Goal: Task Accomplishment & Management: Manage account settings

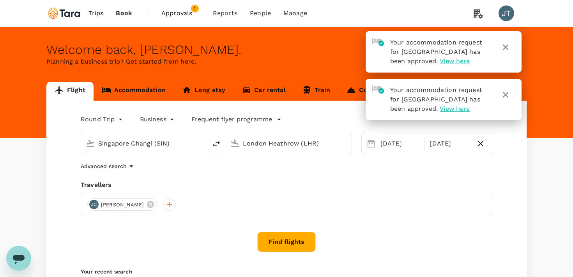
click at [510, 47] on button "button" at bounding box center [505, 47] width 19 height 19
click at [509, 93] on icon "button" at bounding box center [505, 94] width 9 height 9
click at [189, 15] on span "Approvals" at bounding box center [180, 13] width 39 height 9
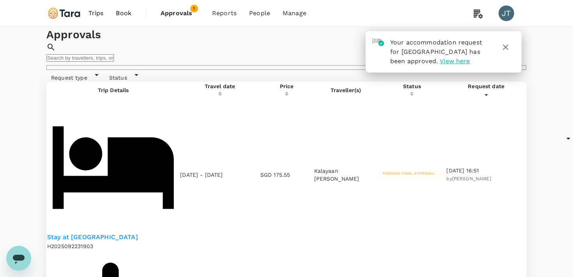
click at [512, 48] on button "button" at bounding box center [505, 47] width 19 height 19
click at [119, 136] on div "Stay at Sultan Hotel H2025092231903" at bounding box center [113, 175] width 132 height 152
click at [115, 233] on p "Stay at Sultan Hotel" at bounding box center [113, 237] width 132 height 9
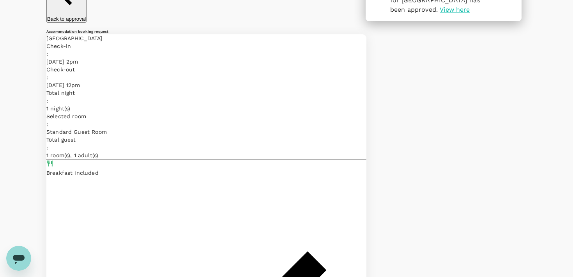
scroll to position [51, 0]
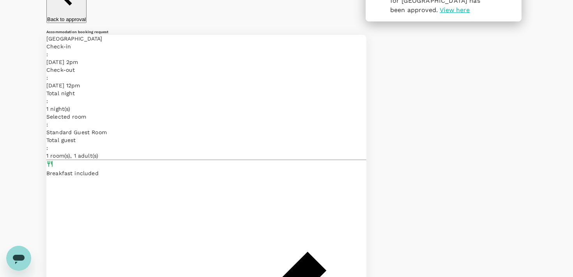
scroll to position [0, 0]
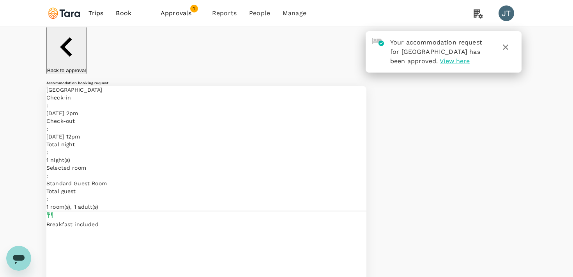
click at [506, 49] on icon "button" at bounding box center [505, 46] width 9 height 9
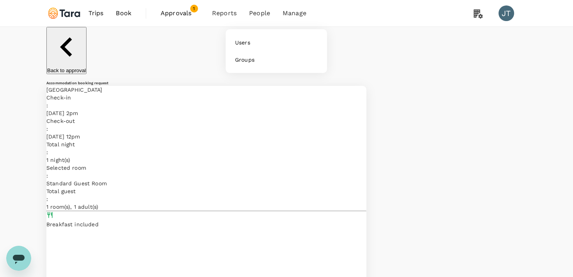
click at [273, 8] on li "People" at bounding box center [260, 13] width 34 height 26
click at [247, 56] on link "Groups" at bounding box center [276, 59] width 92 height 17
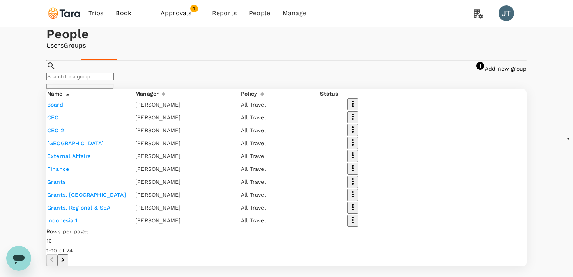
click at [114, 80] on input "text" at bounding box center [79, 76] width 67 height 7
click at [475, 72] on link "Add new group" at bounding box center [500, 68] width 51 height 6
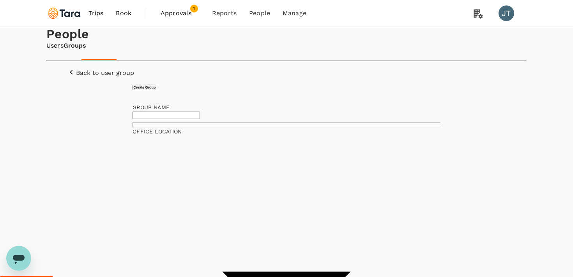
click at [200, 119] on input "text" at bounding box center [165, 114] width 67 height 7
type input "ACPA"
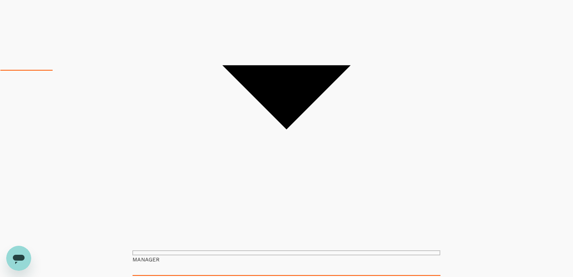
scroll to position [208, 0]
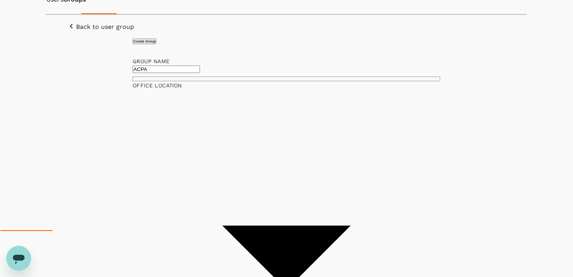
scroll to position [41, 0]
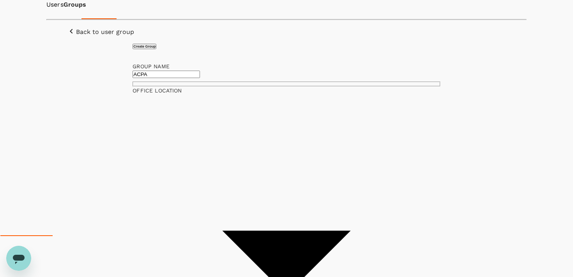
click at [63, 9] on link "Users" at bounding box center [54, 4] width 17 height 9
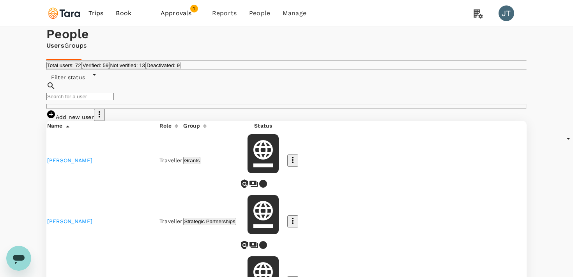
click at [56, 119] on icon at bounding box center [50, 113] width 9 height 9
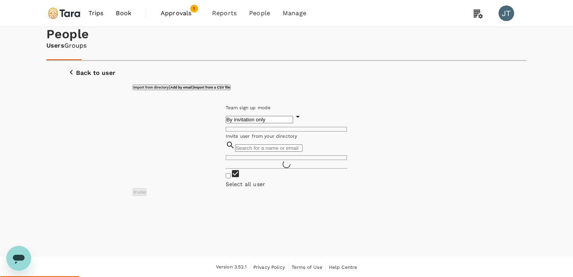
checkbox input "false"
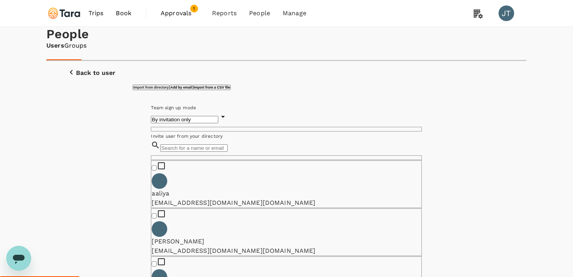
click at [227, 152] on input "text" at bounding box center [193, 147] width 67 height 7
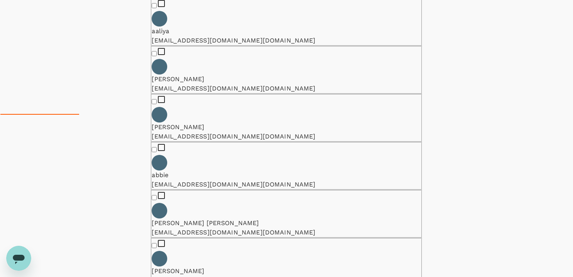
scroll to position [1578, 0]
drag, startPoint x: 250, startPoint y: 53, endPoint x: 156, endPoint y: 44, distance: 94.7
paste input "Laura Lee <laura.lee@taraclimate.org>"
drag, startPoint x: 219, startPoint y: 48, endPoint x: 152, endPoint y: 42, distance: 68.0
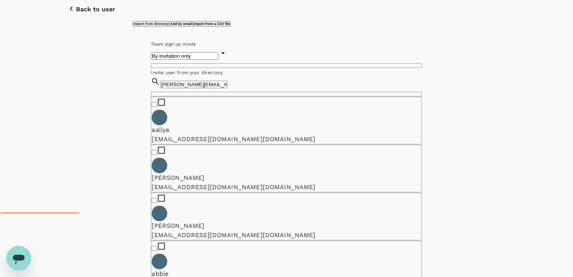
scroll to position [63, 0]
type input "laura.lee@taraclimate.org"
click at [192, 26] on h6 "Add by email" at bounding box center [181, 25] width 22 height 4
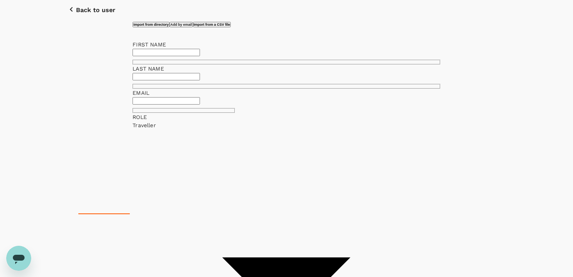
click at [200, 56] on input "text" at bounding box center [165, 52] width 67 height 7
click at [132, 137] on div "Import from directory Add by email Import from a CSV file FIRST NAME ​ LAST NAM…" at bounding box center [286, 266] width 461 height 488
click at [169, 97] on div "EMAIL" at bounding box center [183, 93] width 102 height 8
click at [166, 104] on input "text" at bounding box center [165, 100] width 67 height 7
paste input "Laura Lee <laura.lee@taraclimate.org>"
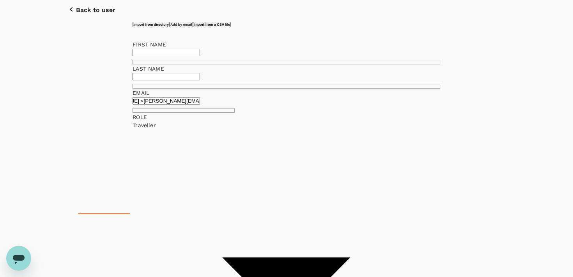
scroll to position [0, 0]
type input "laura.lee@taraclimate.org"
click at [164, 113] on div "EMAIL laura.lee@taraclimate.org ​" at bounding box center [183, 101] width 102 height 24
click at [170, 56] on input "text" at bounding box center [165, 52] width 67 height 7
type input ":"
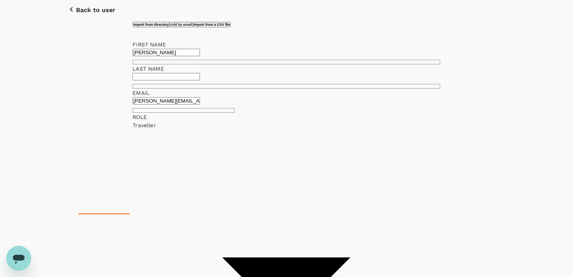
type input "Laura"
type input "Lee"
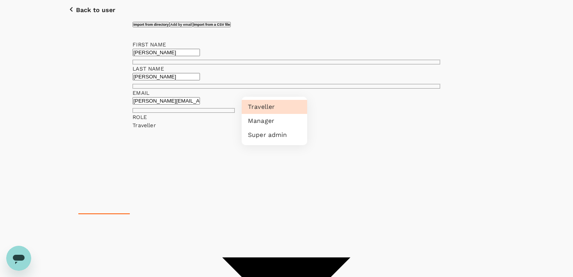
click at [247, 150] on body "Trips Book Approvals 1 Reports People Manage JT People Users Groups Back to use…" at bounding box center [286, 240] width 573 height 607
click at [250, 128] on li "Manager" at bounding box center [274, 121] width 65 height 14
type input "admin"
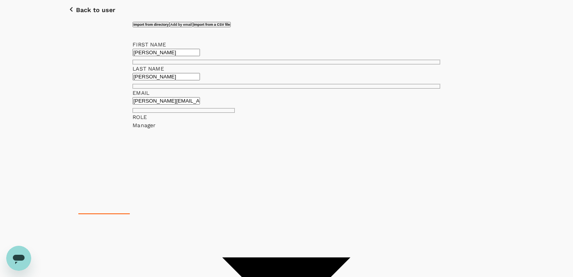
paste input "Allysa Escanuela <allysa.escanuela@taraclimate.org>"
type input "Escanuela <allysa.escanuela@taraclimate.org"
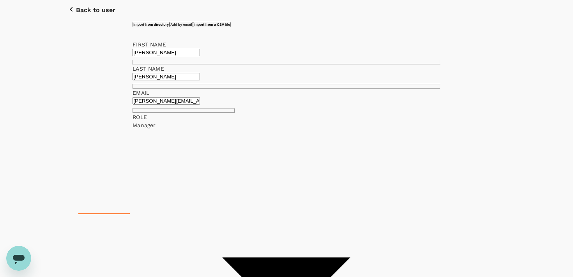
paste input "Allysa"
type input "Allysa"
type input "<allysa.escanuela@taraclimate.org"
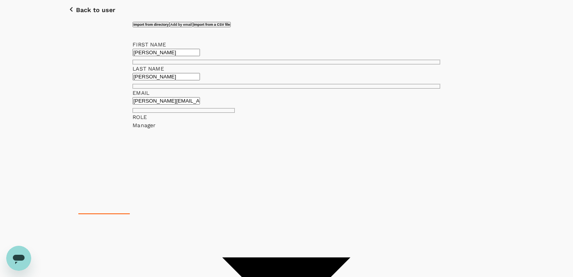
paste input "Escanuela"
type input "Escanuela"
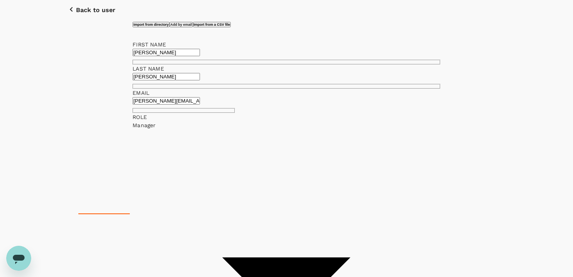
drag, startPoint x: 157, startPoint y: 235, endPoint x: 142, endPoint y: 235, distance: 15.2
type input "allysa.escanuela@taraclimate.org"
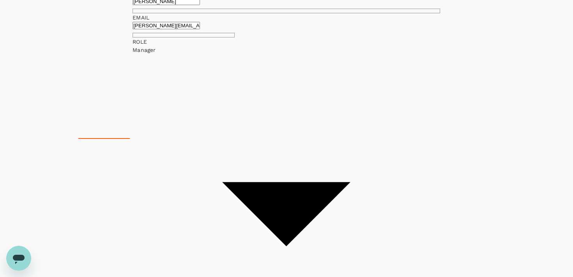
scroll to position [139, 0]
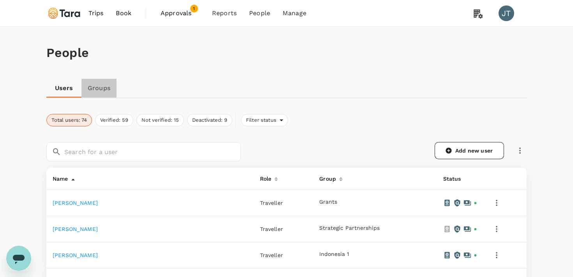
click at [104, 88] on link "Groups" at bounding box center [98, 88] width 35 height 19
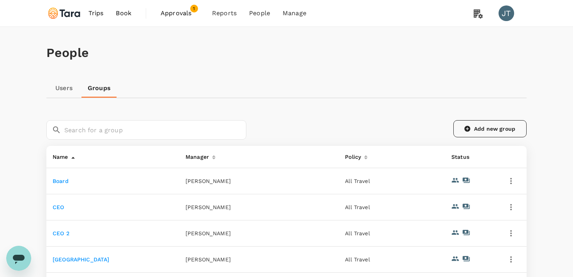
click at [468, 132] on icon at bounding box center [467, 128] width 7 height 7
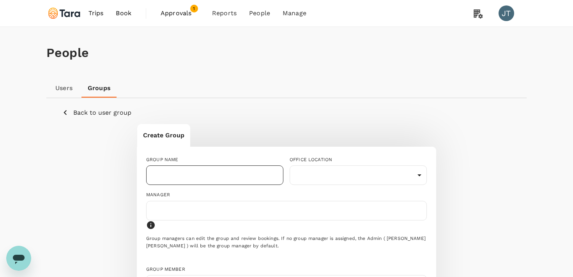
click at [245, 177] on input "text" at bounding box center [214, 174] width 137 height 19
type input "ACPA"
click at [273, 203] on div at bounding box center [286, 210] width 280 height 19
click at [272, 210] on input "text" at bounding box center [286, 210] width 273 height 12
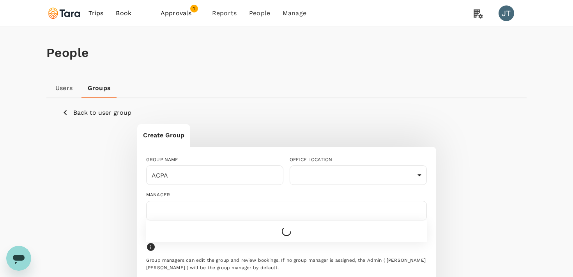
type input "a"
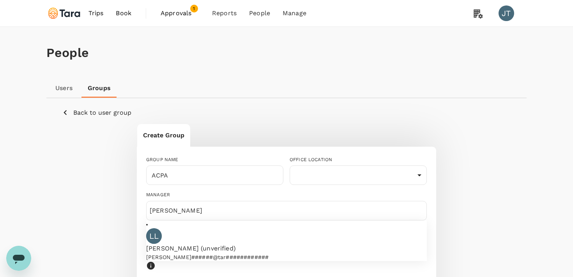
type input "laura"
click at [184, 253] on p "lau######@tar############" at bounding box center [286, 257] width 280 height 8
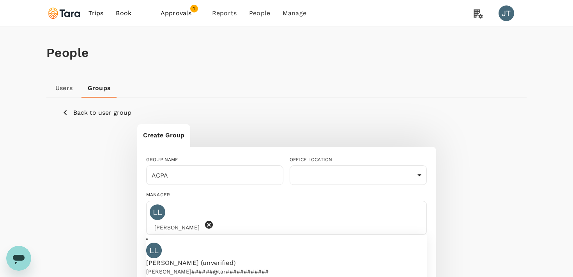
click at [134, 227] on div "Create Group GROUP NAME ACPA ​ OFFICE LOCATION ​ ​ MANAGER LL Laura Lee LL Laur…" at bounding box center [286, 275] width 449 height 304
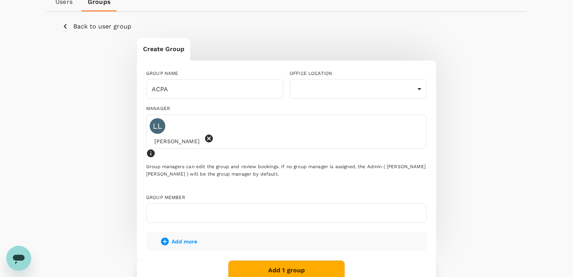
scroll to position [106, 0]
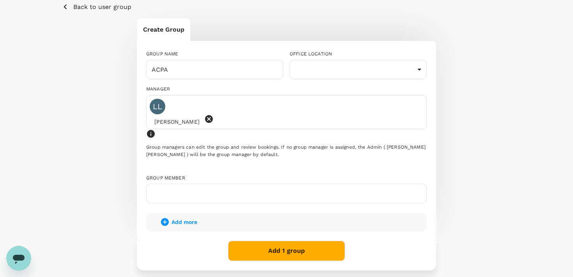
click at [222, 187] on input "text" at bounding box center [286, 193] width 273 height 12
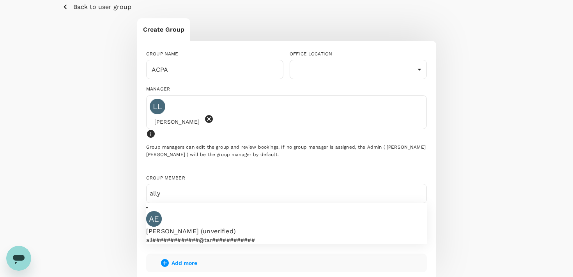
type input "ally"
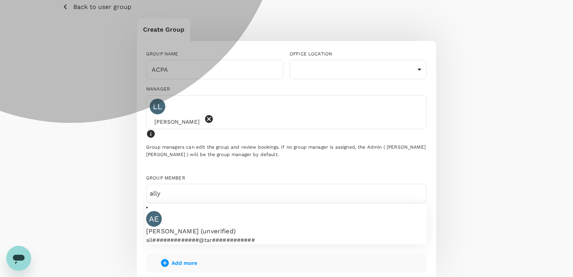
click at [217, 236] on p "all#############@tar############" at bounding box center [286, 240] width 280 height 8
